Goal: Information Seeking & Learning: Learn about a topic

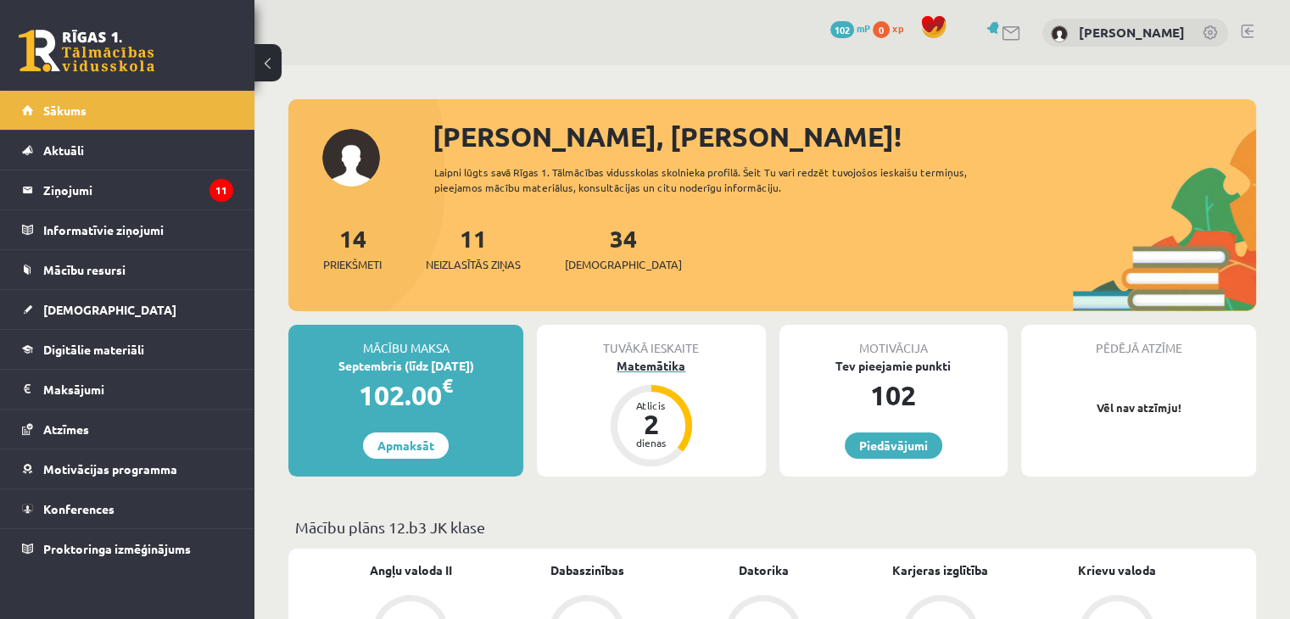
click at [666, 425] on div "2" at bounding box center [651, 423] width 51 height 27
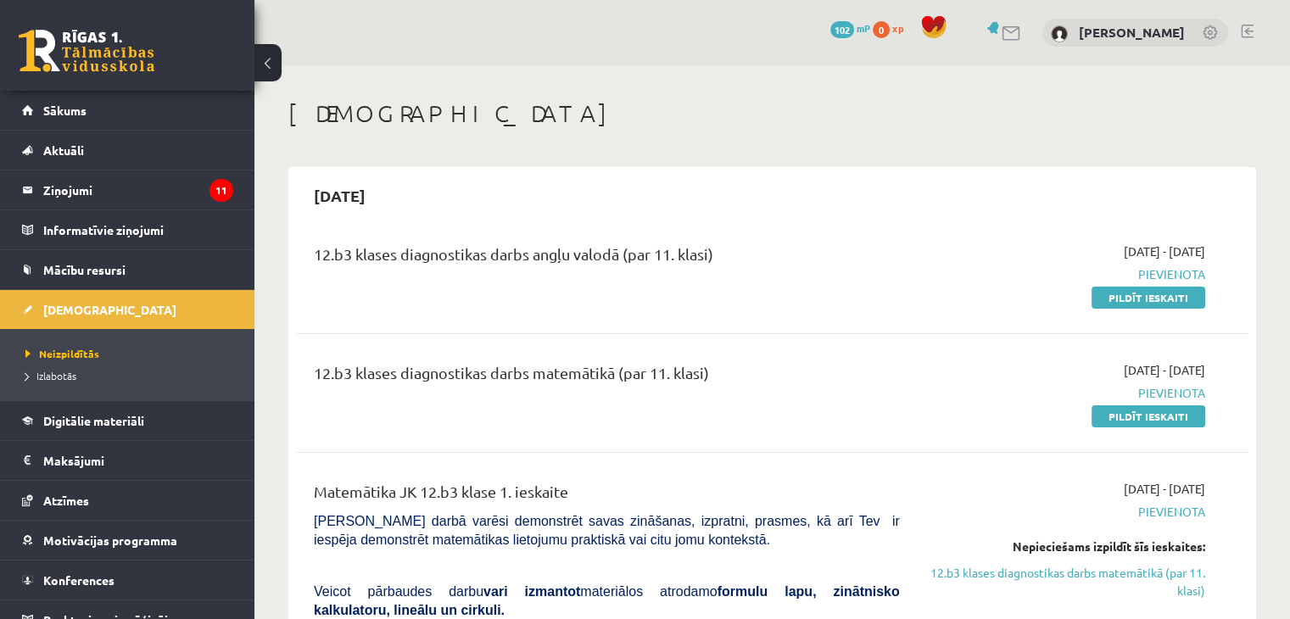
drag, startPoint x: 400, startPoint y: 254, endPoint x: 759, endPoint y: 250, distance: 358.7
click at [759, 250] on div "12.b3 klases diagnostikas darbs angļu valodā (par 11. klasi)" at bounding box center [607, 258] width 586 height 31
copy div "diagnostikas darbs angļu valodā (par 11. klasi)"
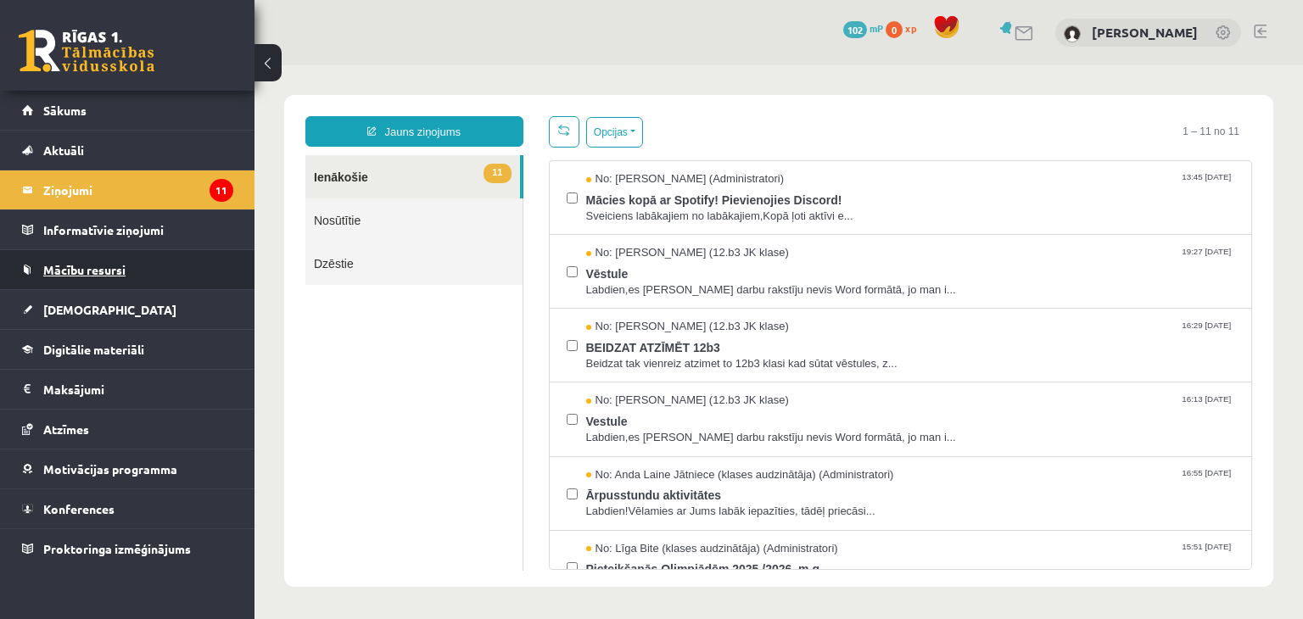
click at [89, 271] on span "Mācību resursi" at bounding box center [84, 269] width 82 height 15
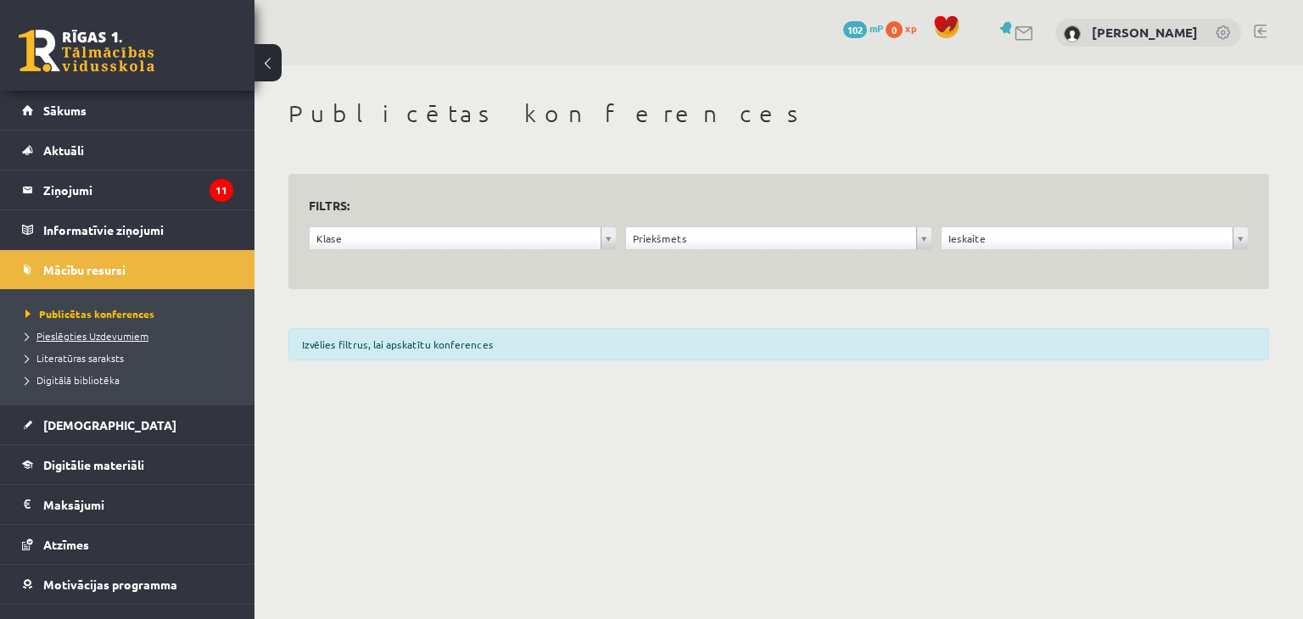
click at [125, 340] on span "Pieslēgties Uzdevumiem" at bounding box center [86, 336] width 123 height 14
